Goal: Task Accomplishment & Management: Use online tool/utility

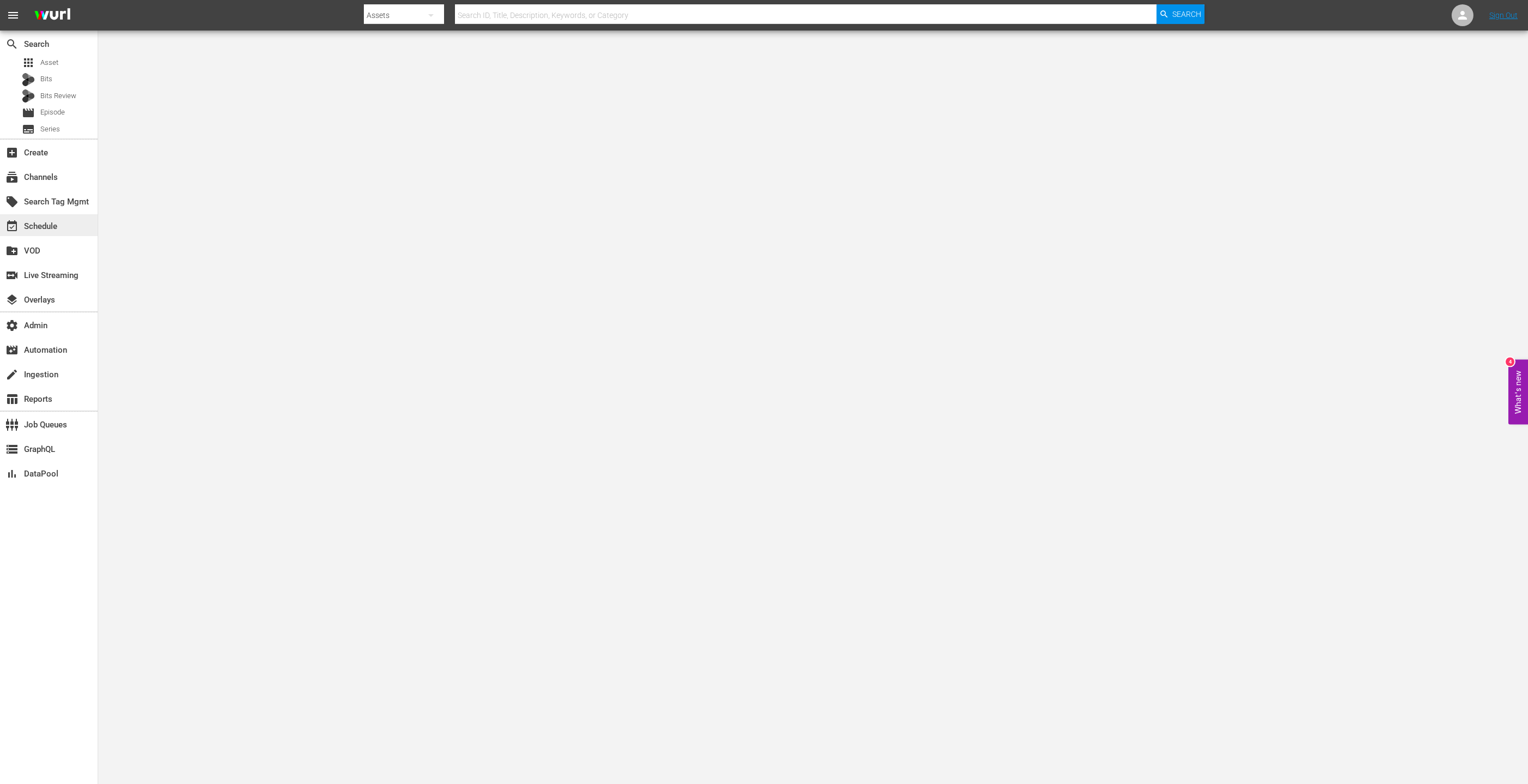
click at [48, 224] on div "event_available Schedule" at bounding box center [30, 225] width 61 height 10
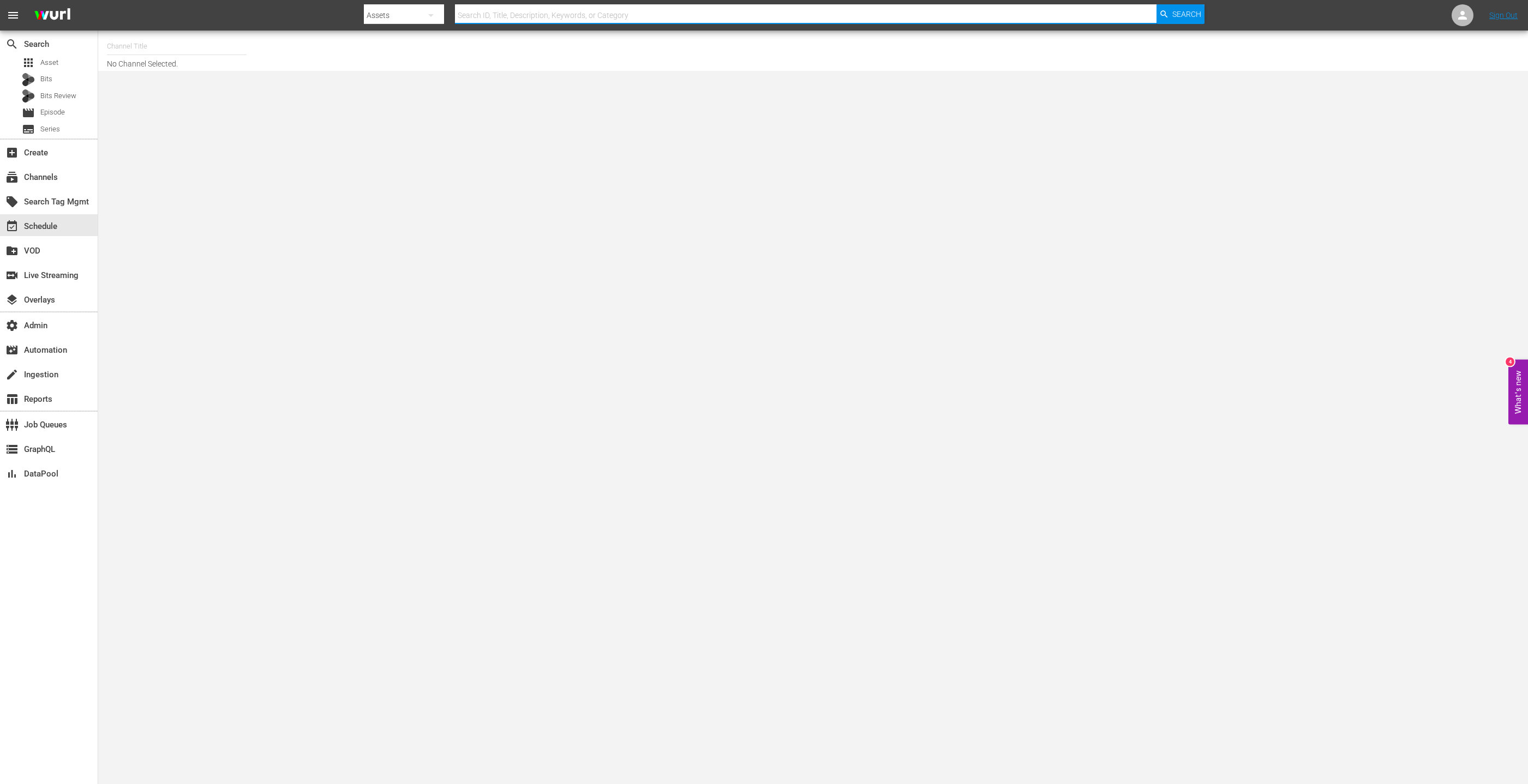
click at [496, 9] on input "text" at bounding box center [806, 15] width 702 height 26
paste input "129602184"
type input "129602184"
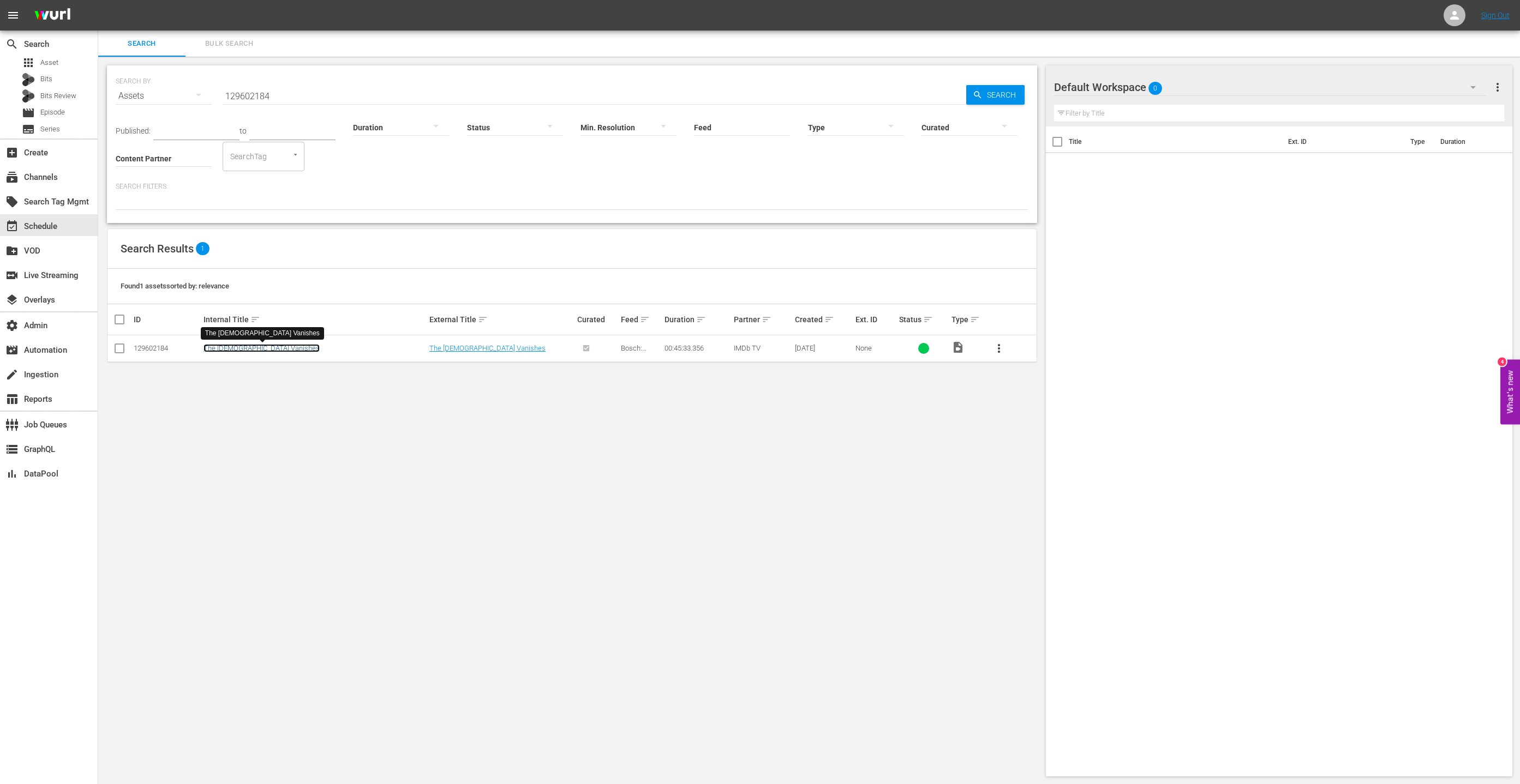
click at [241, 347] on link "The [DEMOGRAPHIC_DATA] Vanishes" at bounding box center [262, 348] width 116 height 8
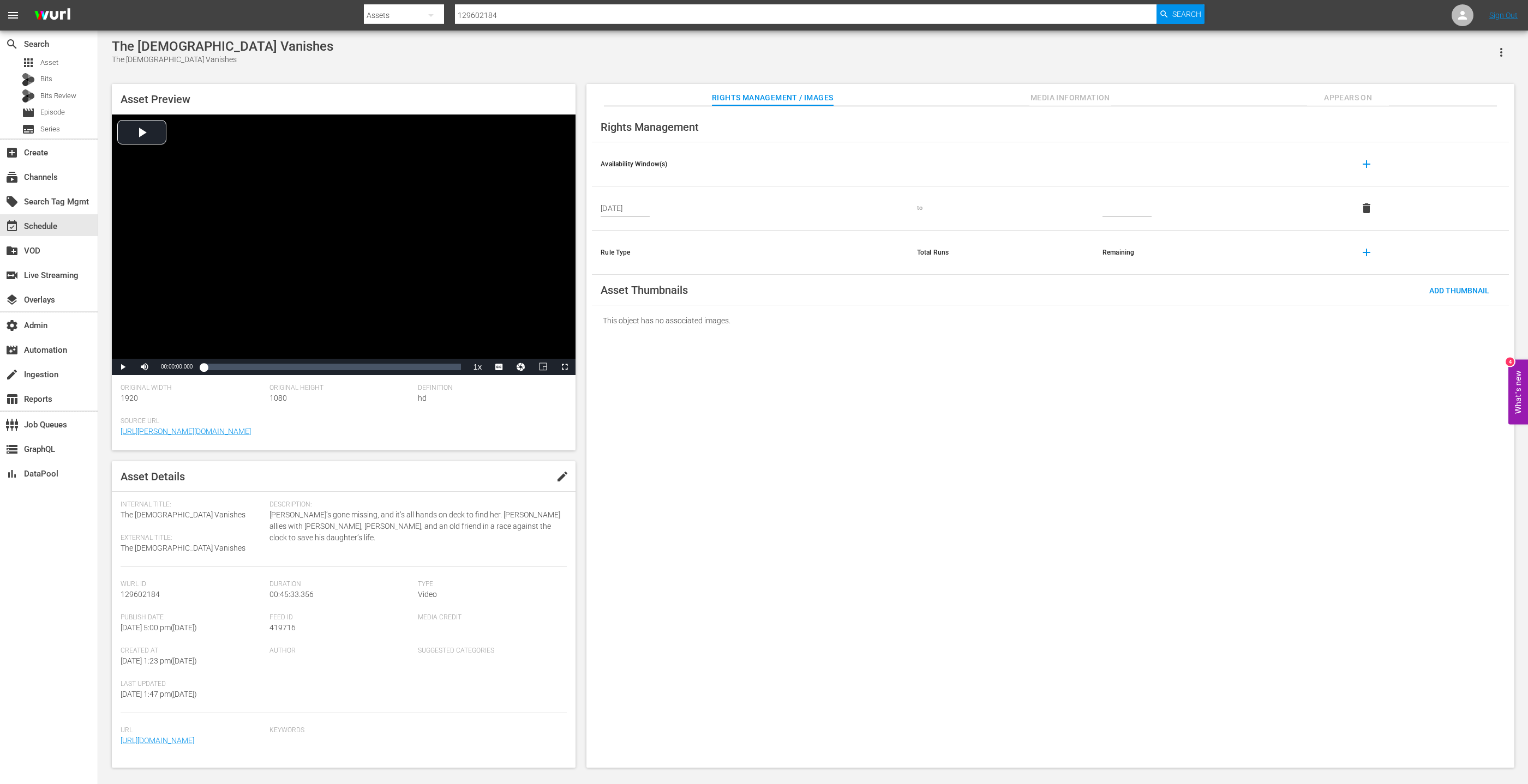
click at [530, 12] on input "129602184" at bounding box center [806, 15] width 702 height 26
paste input "58201878"
type input "58201878"
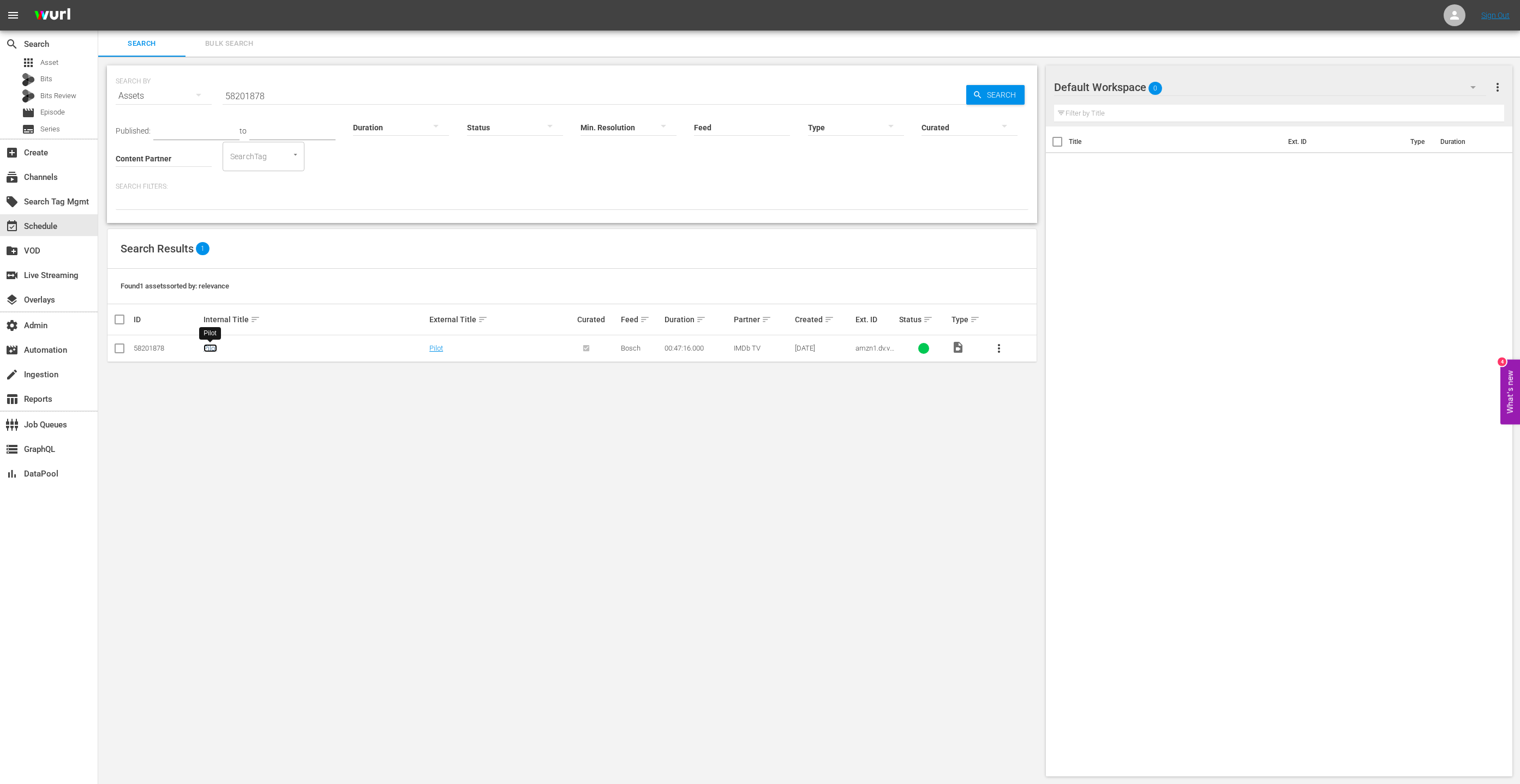
click at [208, 346] on link "Pilot" at bounding box center [210, 348] width 14 height 8
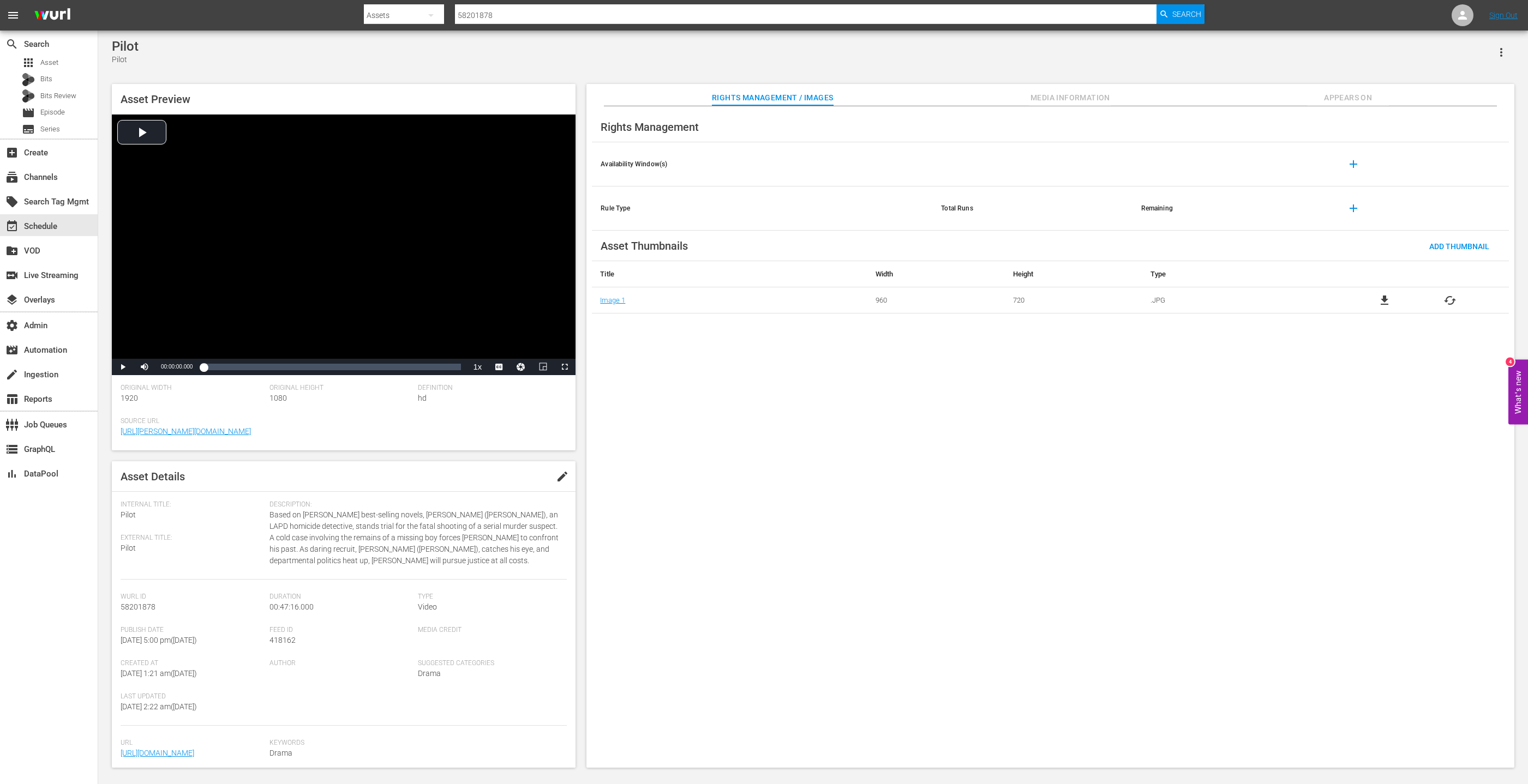
click at [1058, 98] on span "Media Information" at bounding box center [1070, 98] width 82 height 14
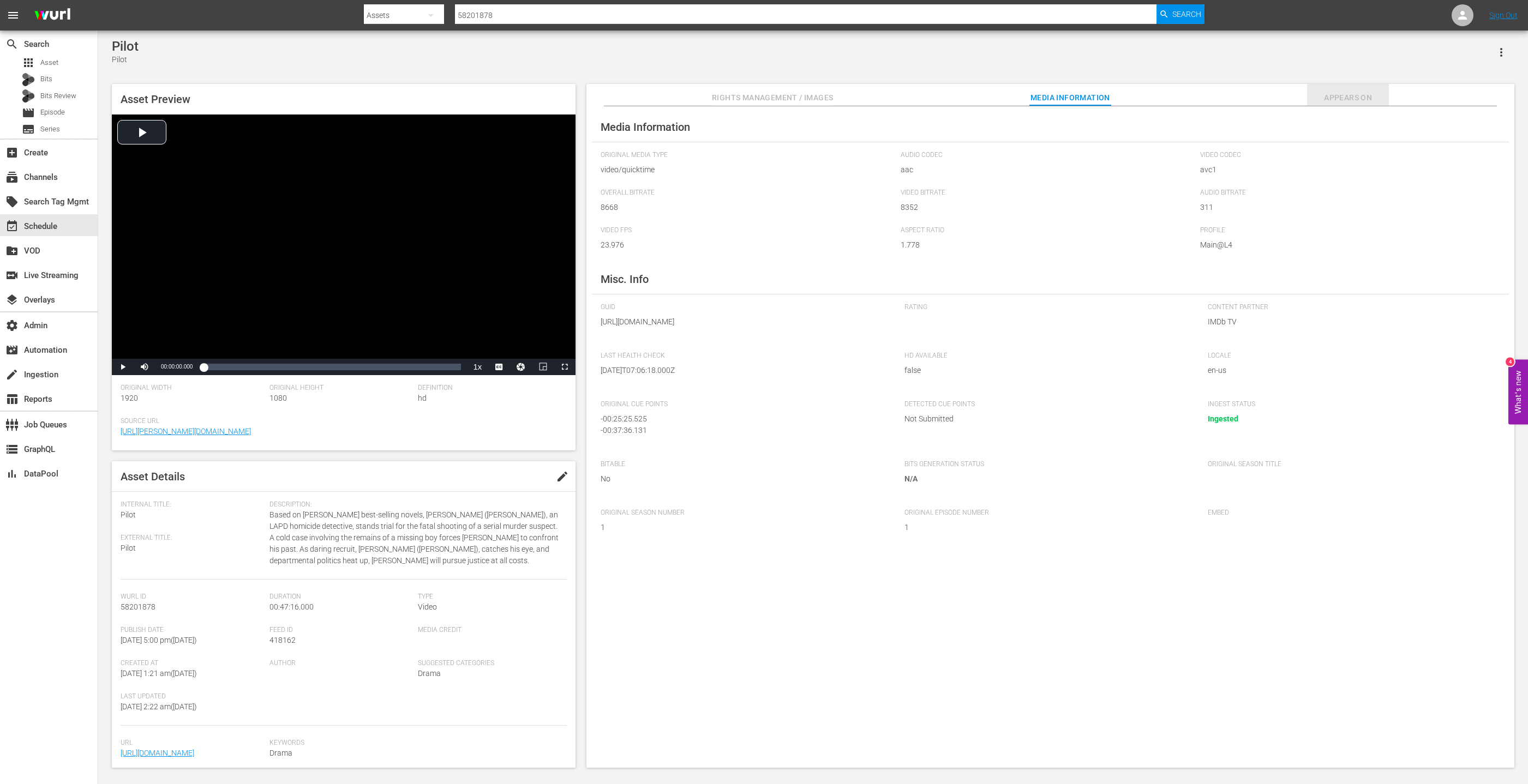
click at [1351, 101] on span "Appears On" at bounding box center [1348, 98] width 82 height 14
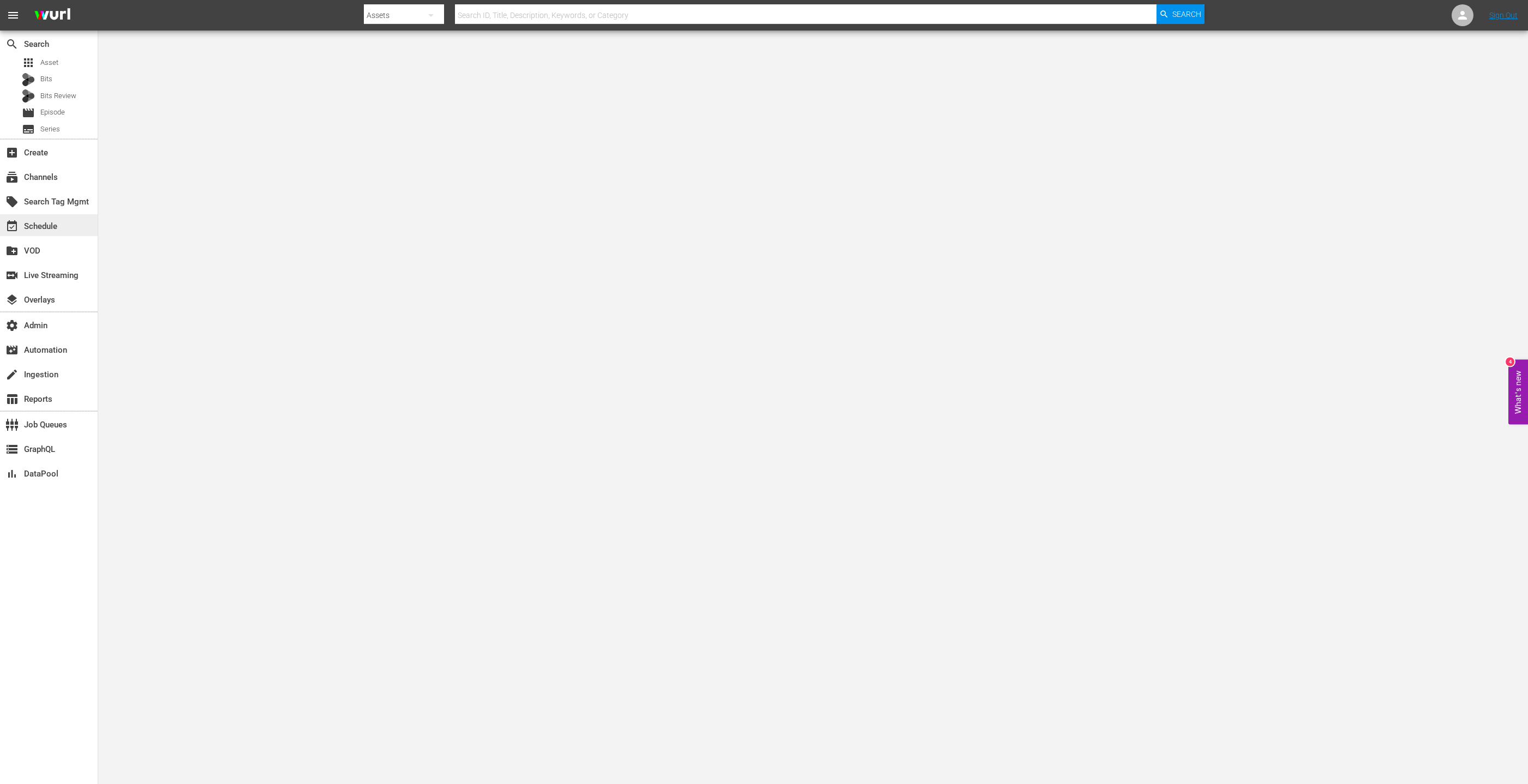
click at [47, 224] on div "event_available Schedule" at bounding box center [30, 225] width 61 height 10
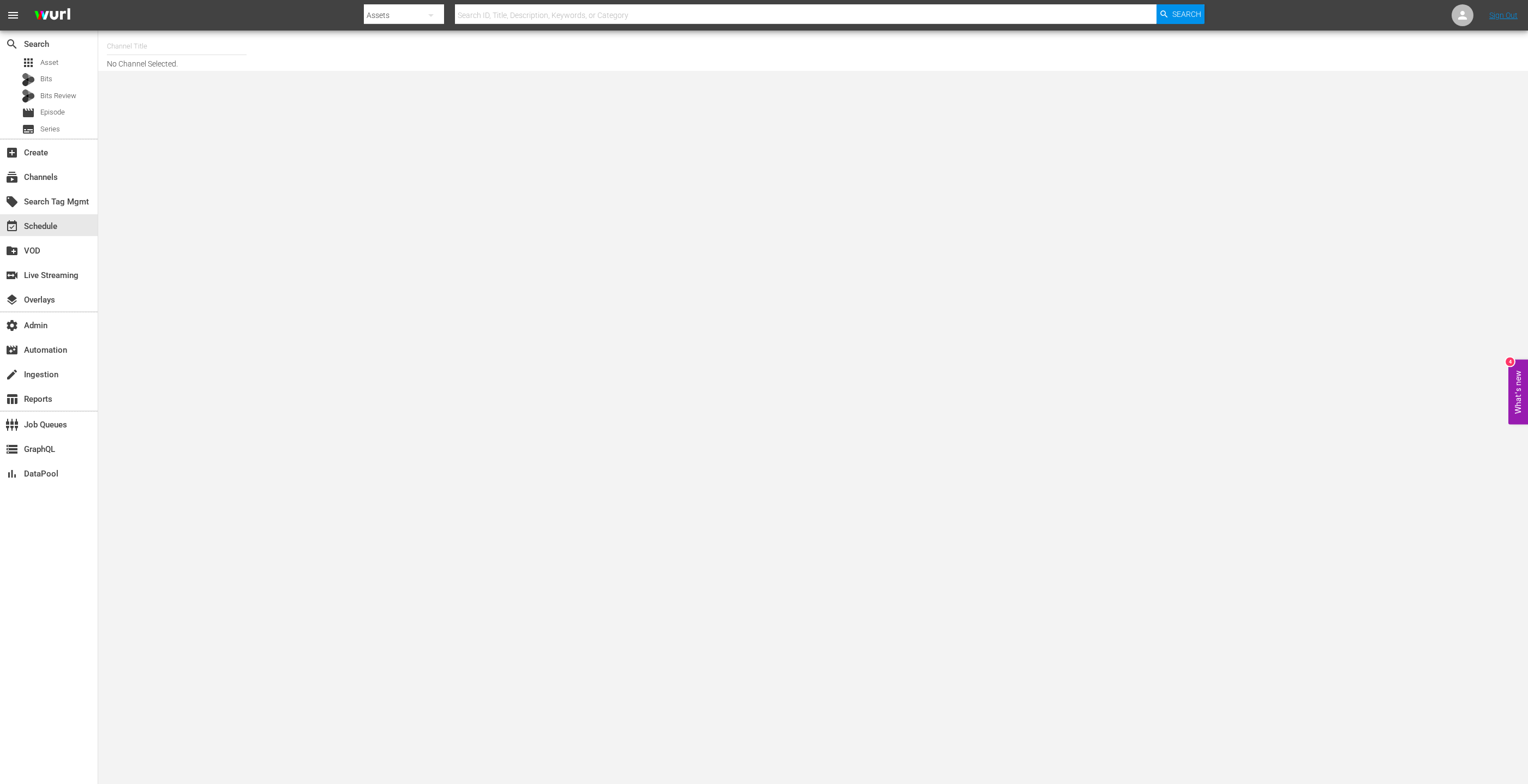
click at [156, 49] on input "text" at bounding box center [176, 46] width 139 height 26
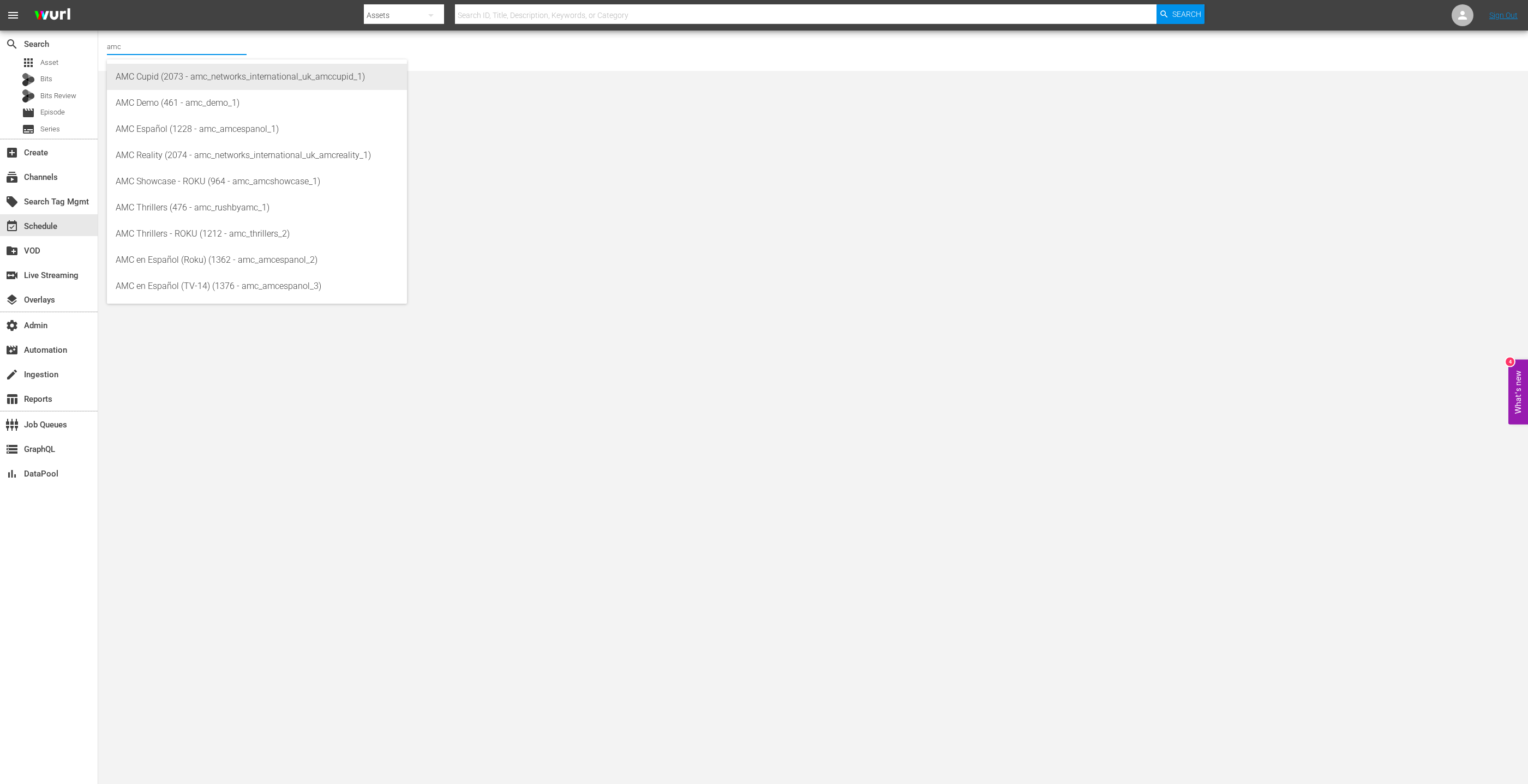
click at [142, 75] on div "AMC Cupid (2073 - amc_networks_international_uk_amccupid_1)" at bounding box center [257, 77] width 282 height 26
type input "AMC Cupid (2073 - amc_networks_international_uk_amccupid_1)"
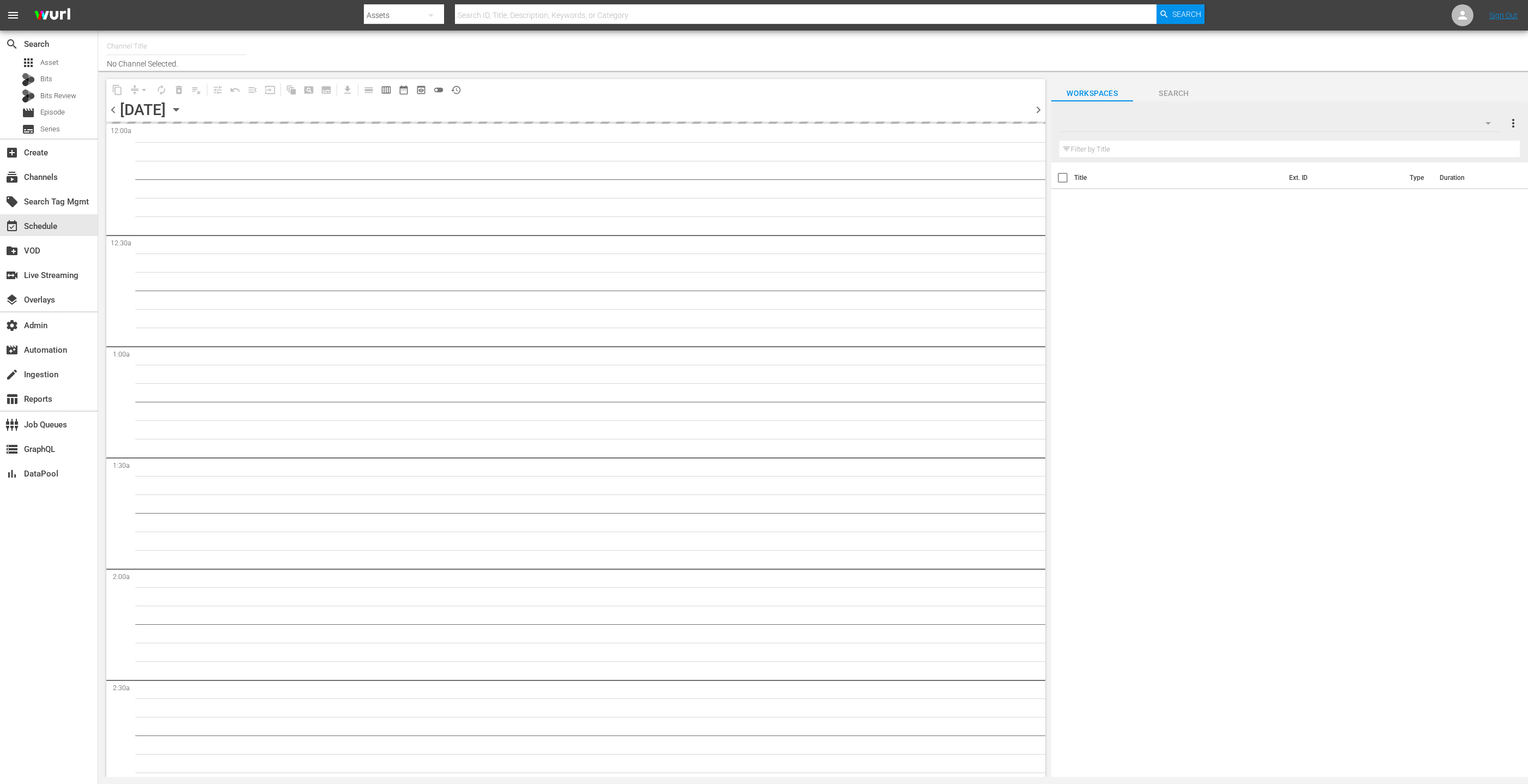
type input "Bosch (1121)"
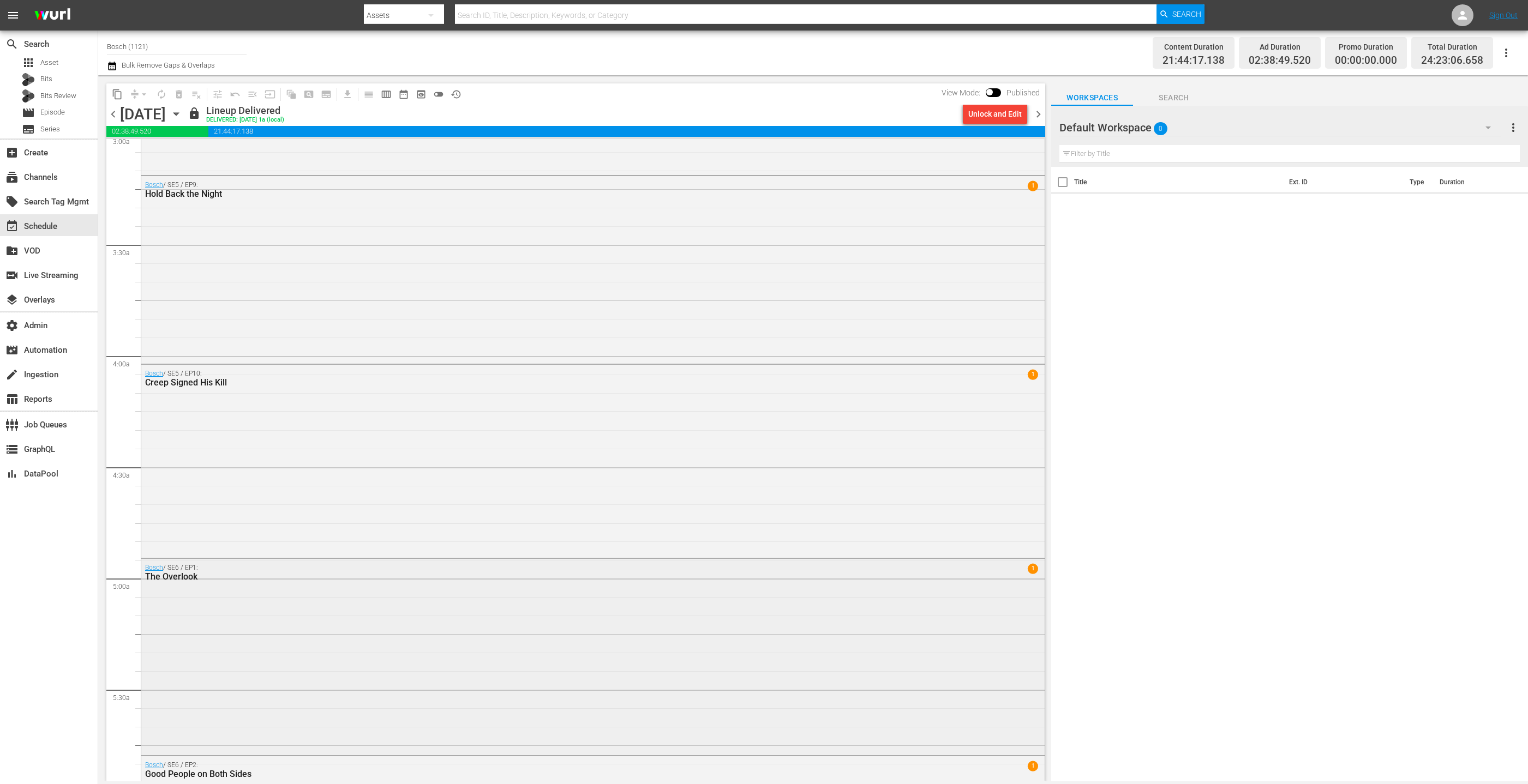
scroll to position [684, 0]
click at [182, 114] on icon "button" at bounding box center [176, 114] width 12 height 12
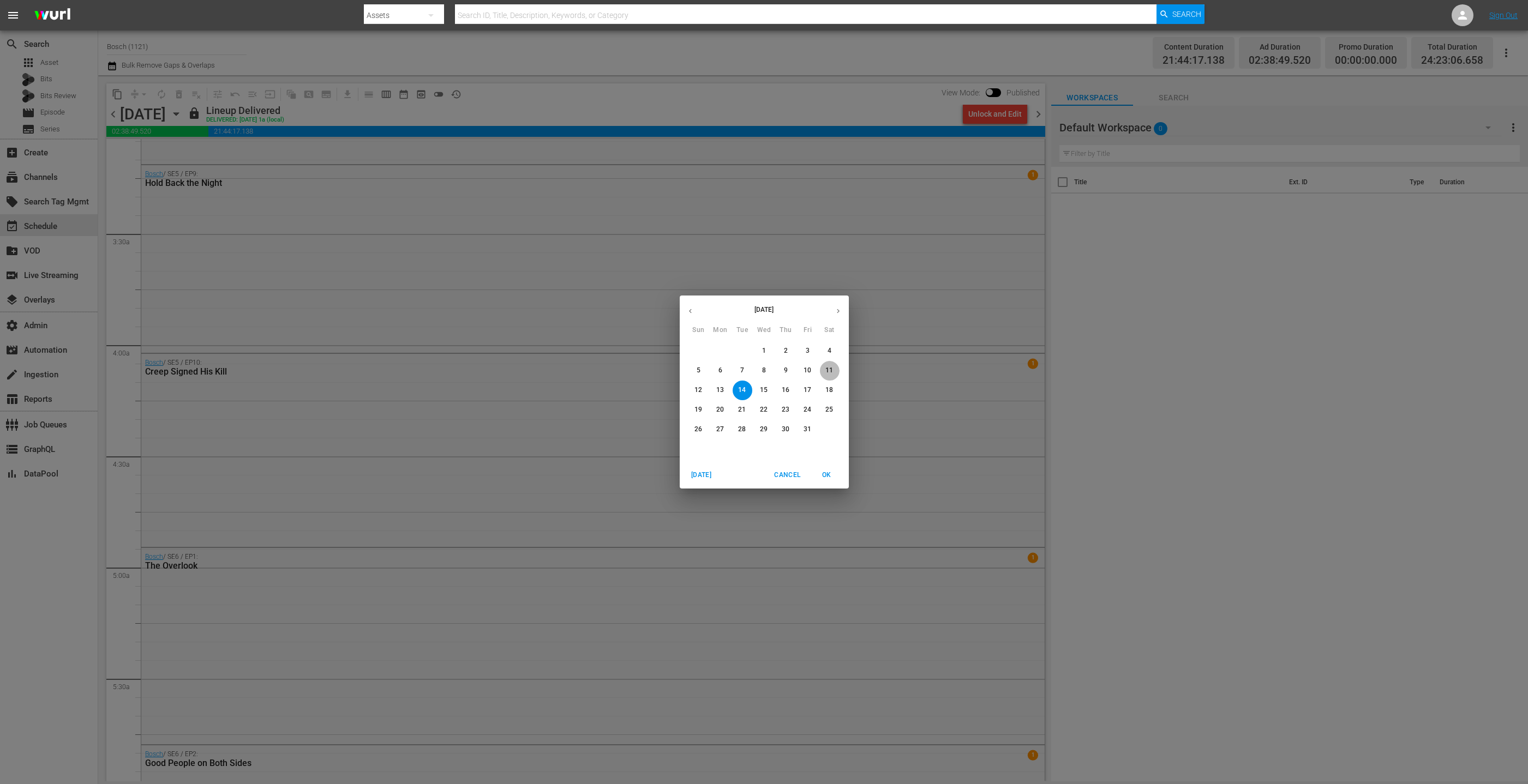
click at [825, 368] on p "11" at bounding box center [829, 371] width 8 height 9
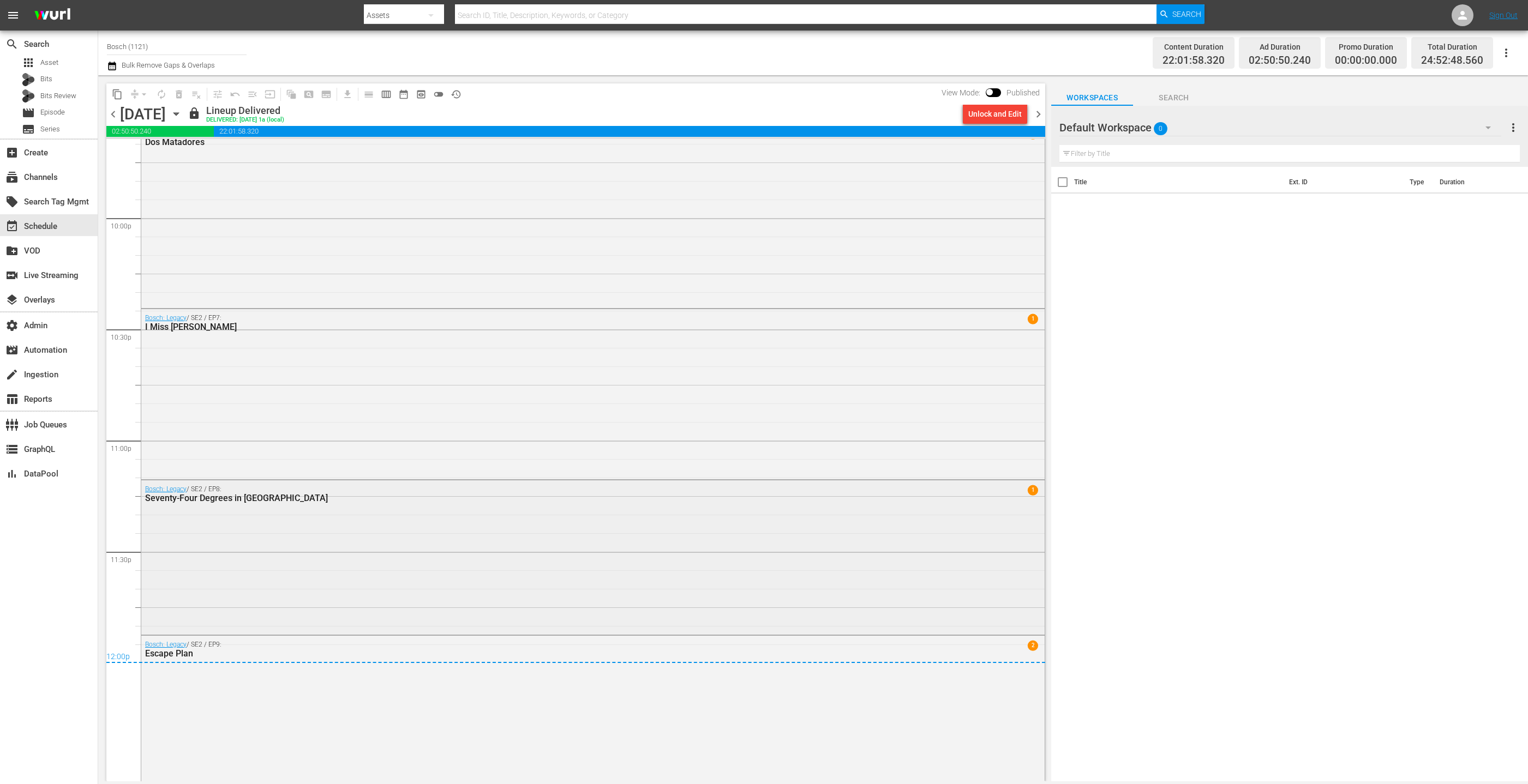
scroll to position [4828, 0]
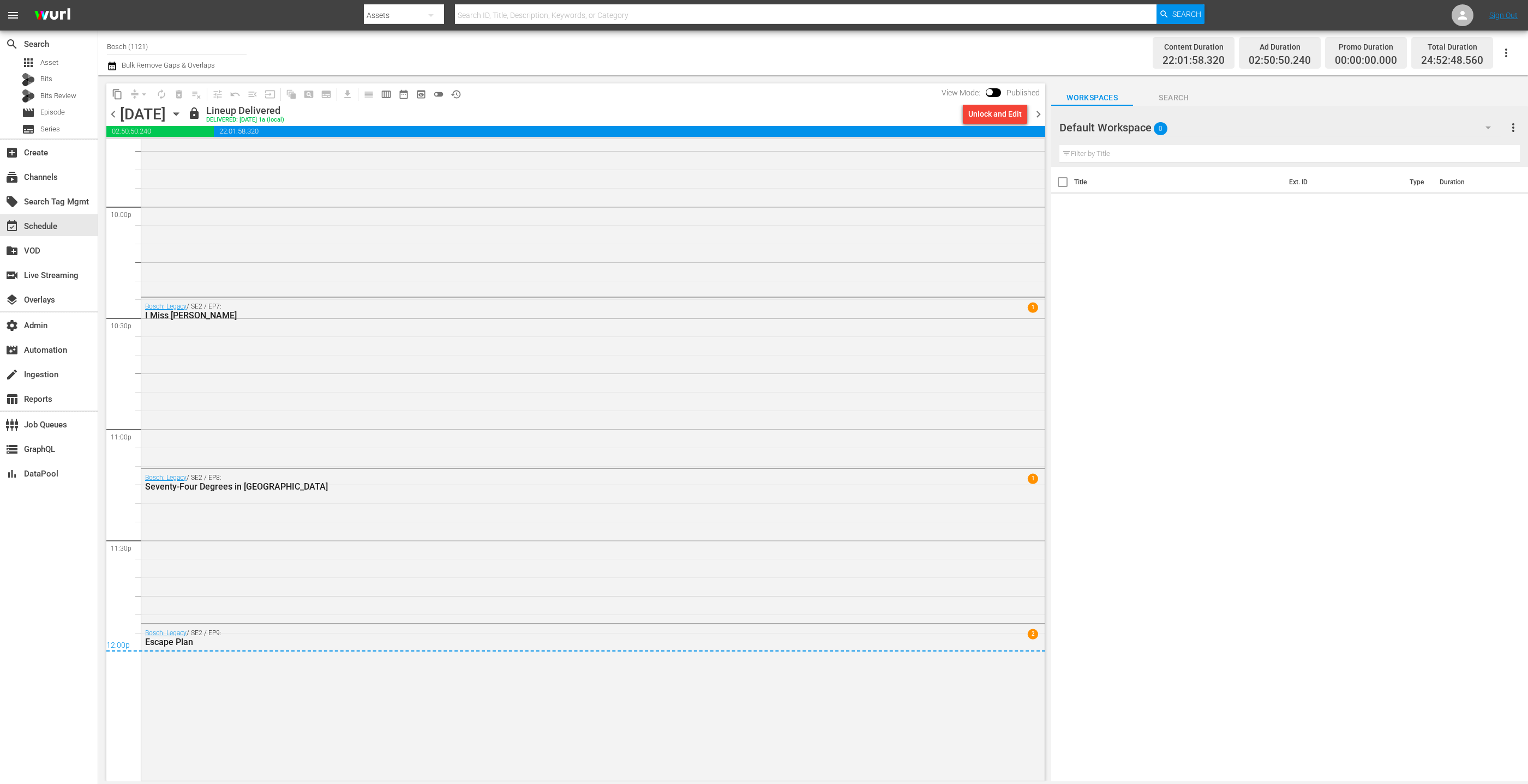
click at [182, 115] on icon "button" at bounding box center [176, 114] width 12 height 12
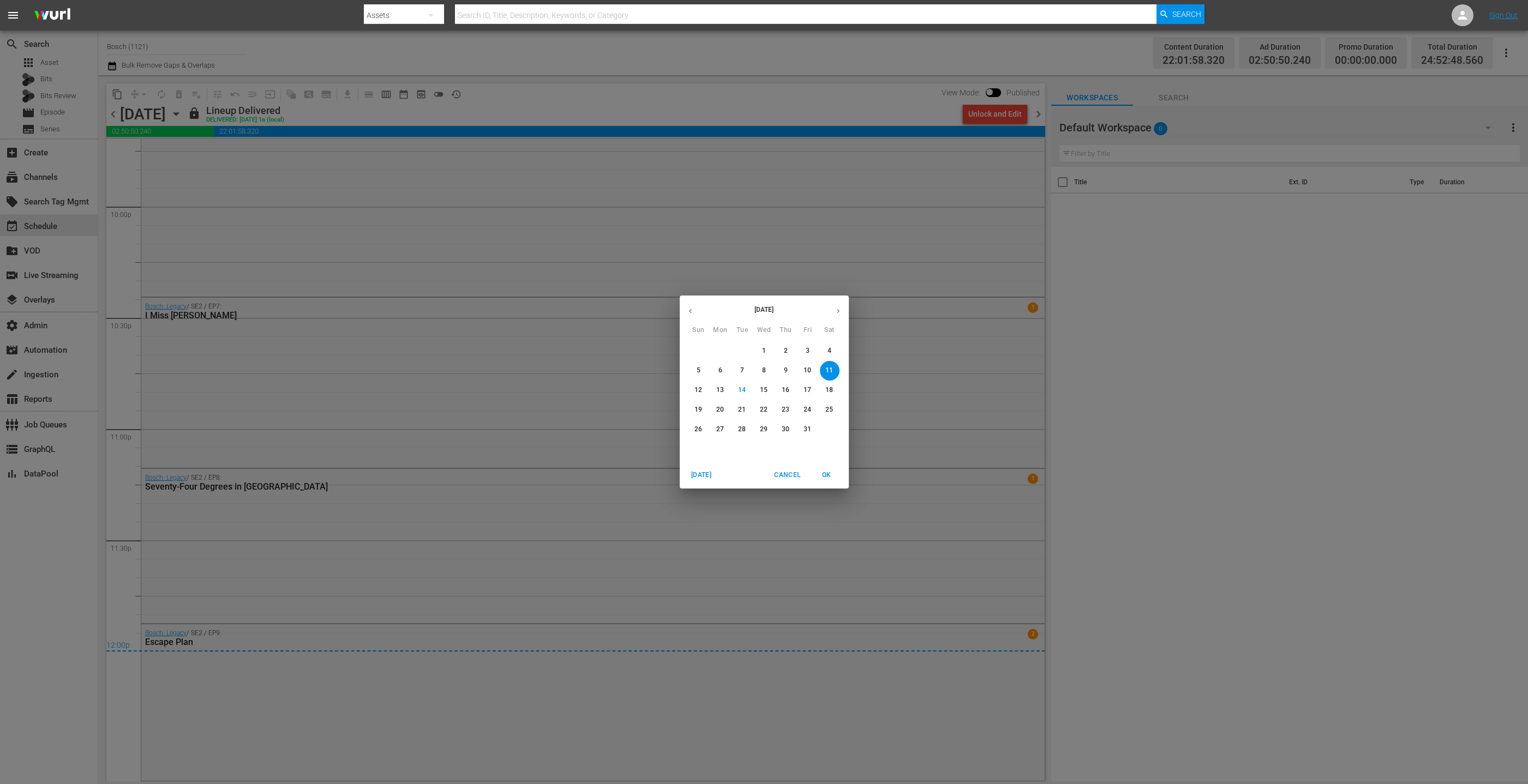
click at [698, 391] on p "12" at bounding box center [698, 390] width 8 height 9
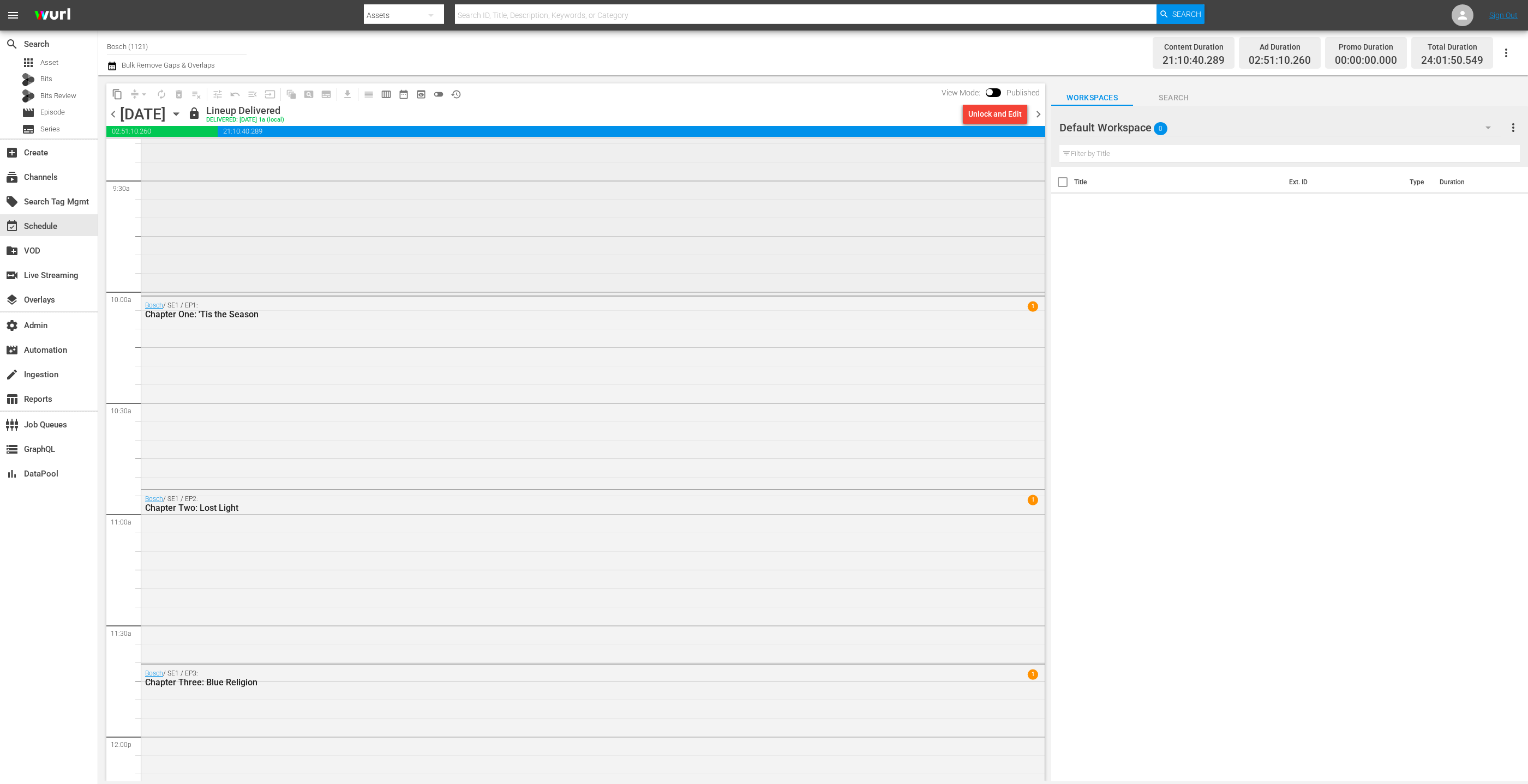
scroll to position [2004, 0]
